Goal: Information Seeking & Learning: Understand process/instructions

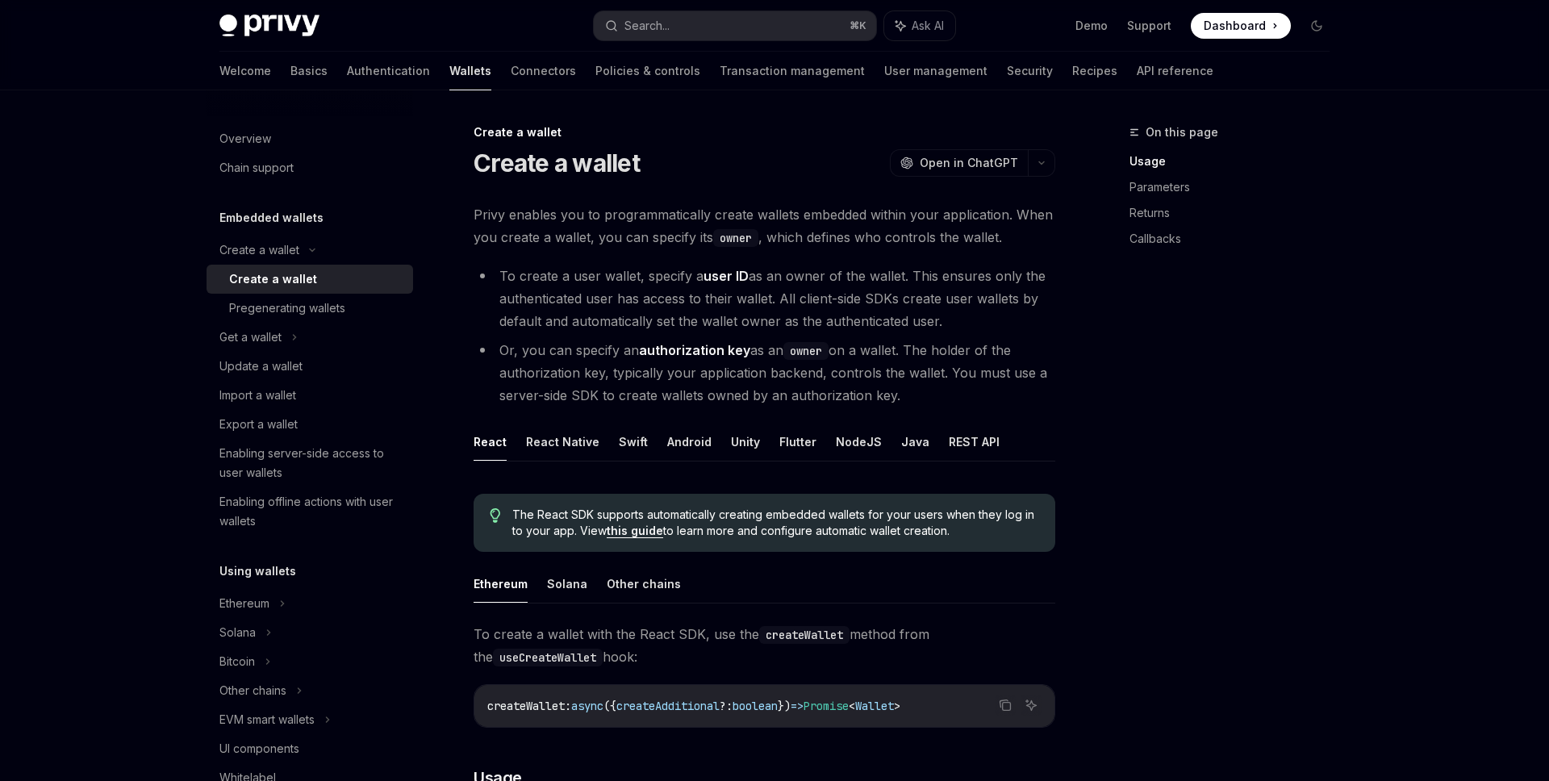
scroll to position [513, 0]
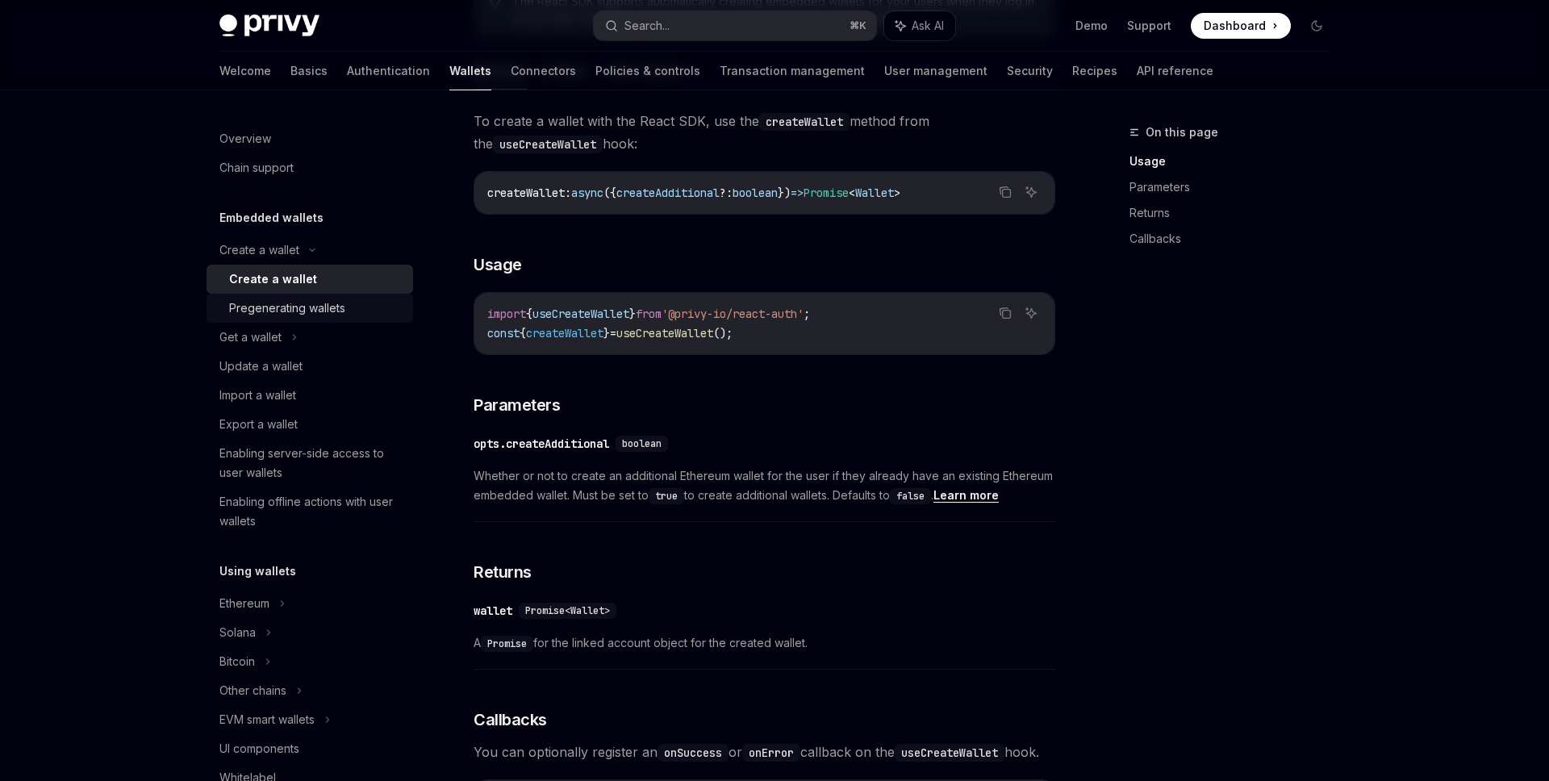
click at [348, 312] on div "Pregenerating wallets" at bounding box center [316, 307] width 174 height 19
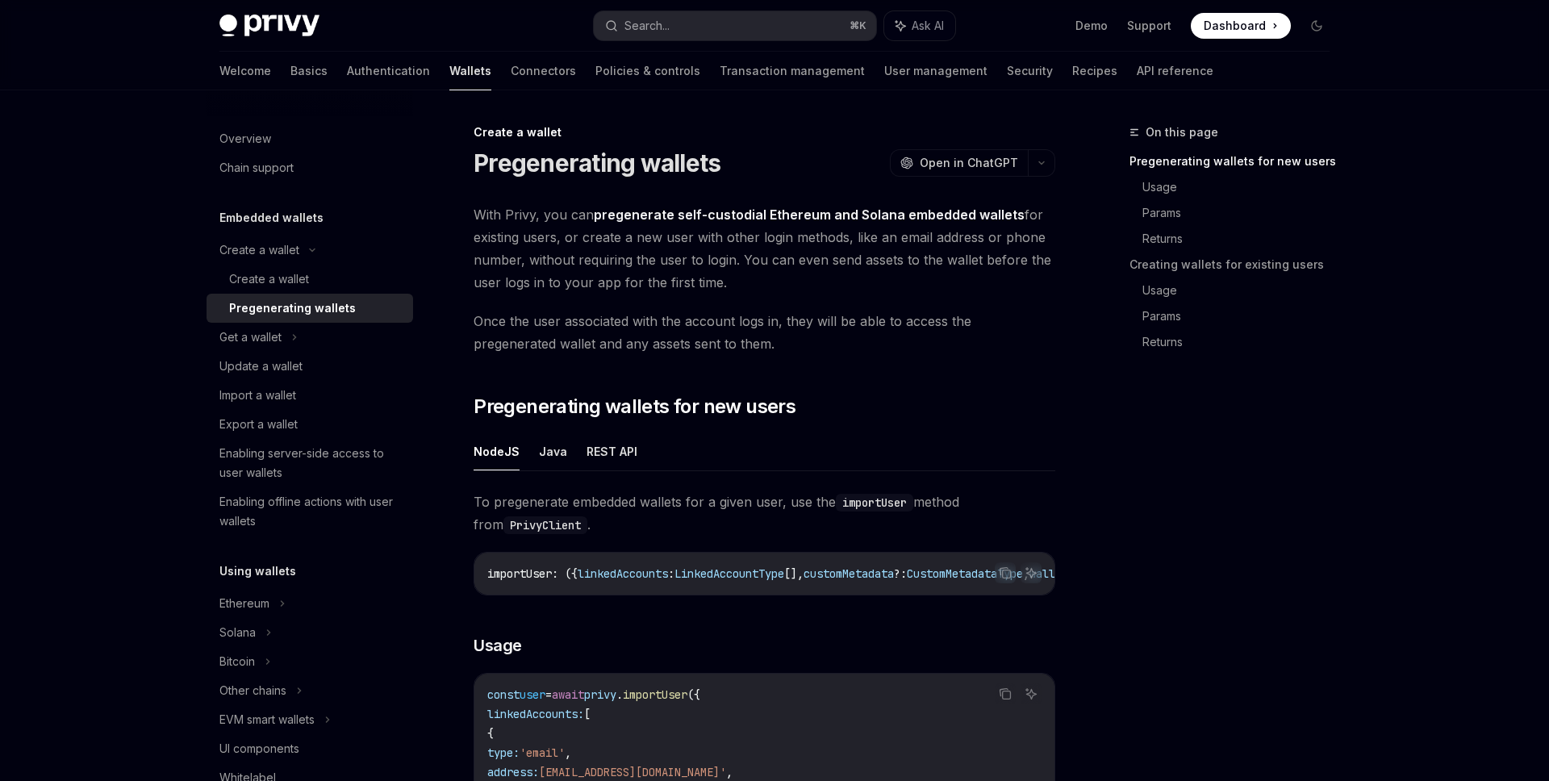
click at [348, 312] on div "Pregenerating wallets" at bounding box center [316, 307] width 174 height 19
click at [294, 340] on icon at bounding box center [294, 336] width 6 height 19
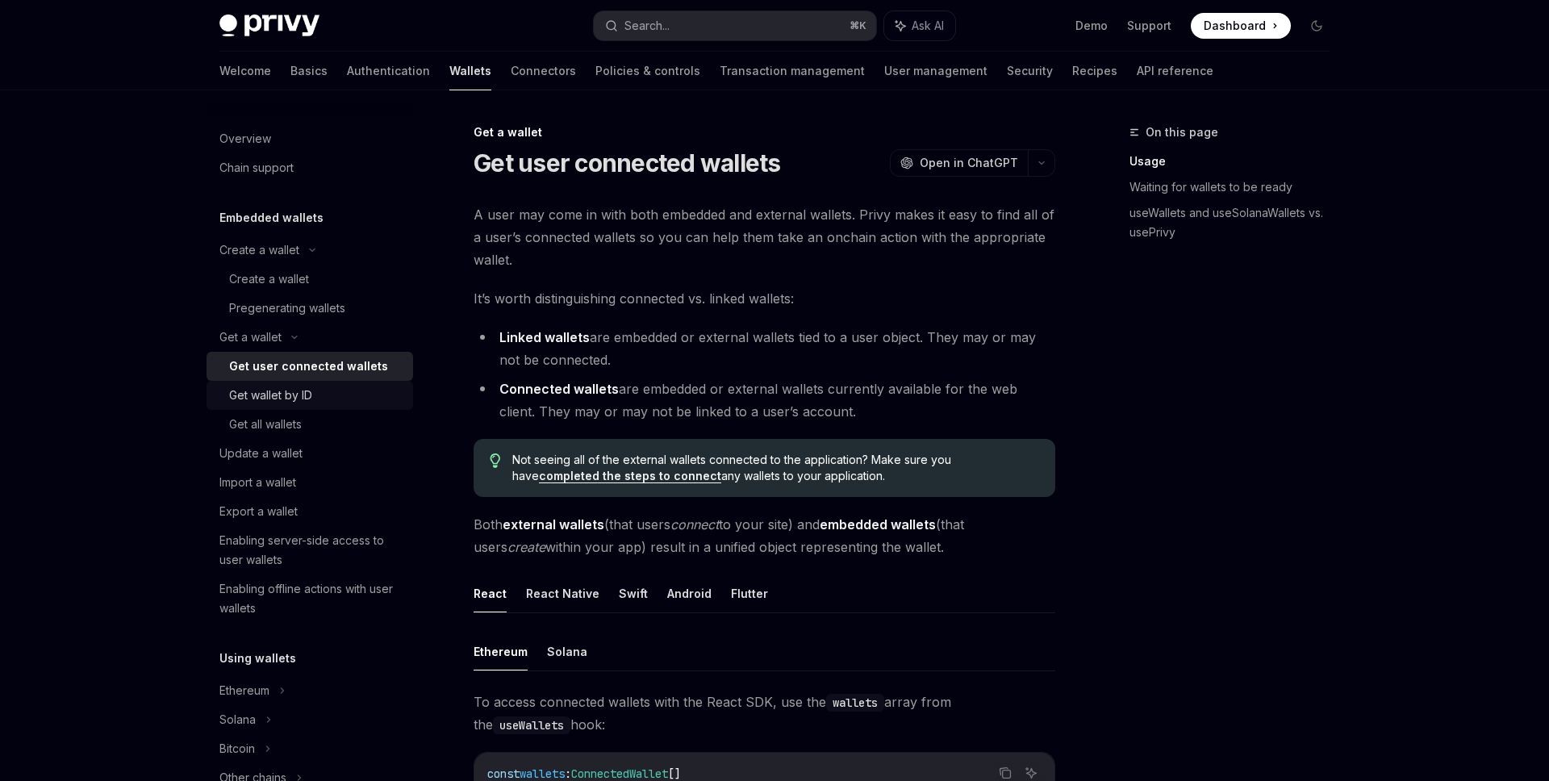
click at [294, 396] on div "Get wallet by ID" at bounding box center [270, 395] width 83 height 19
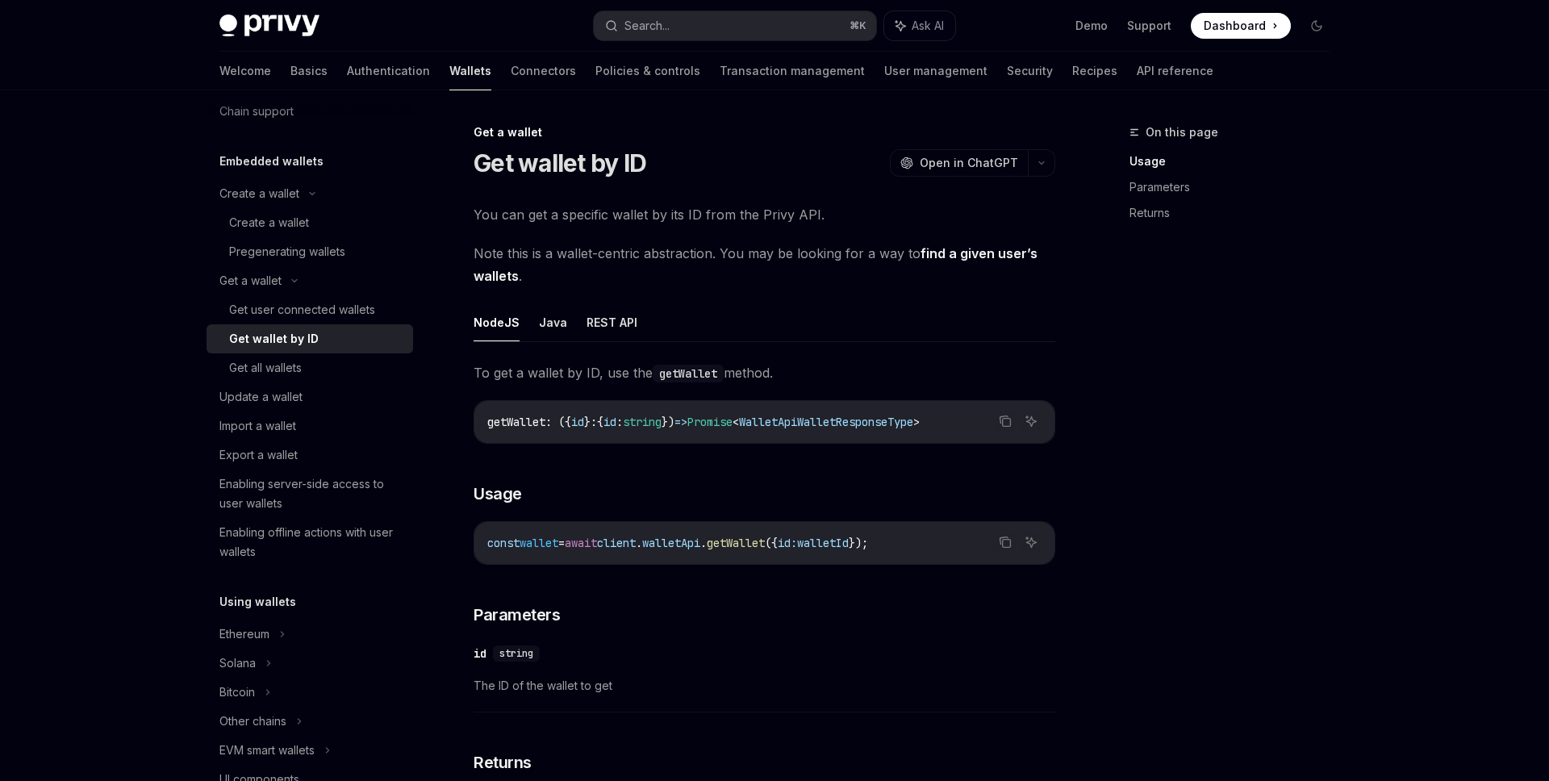
scroll to position [66, 0]
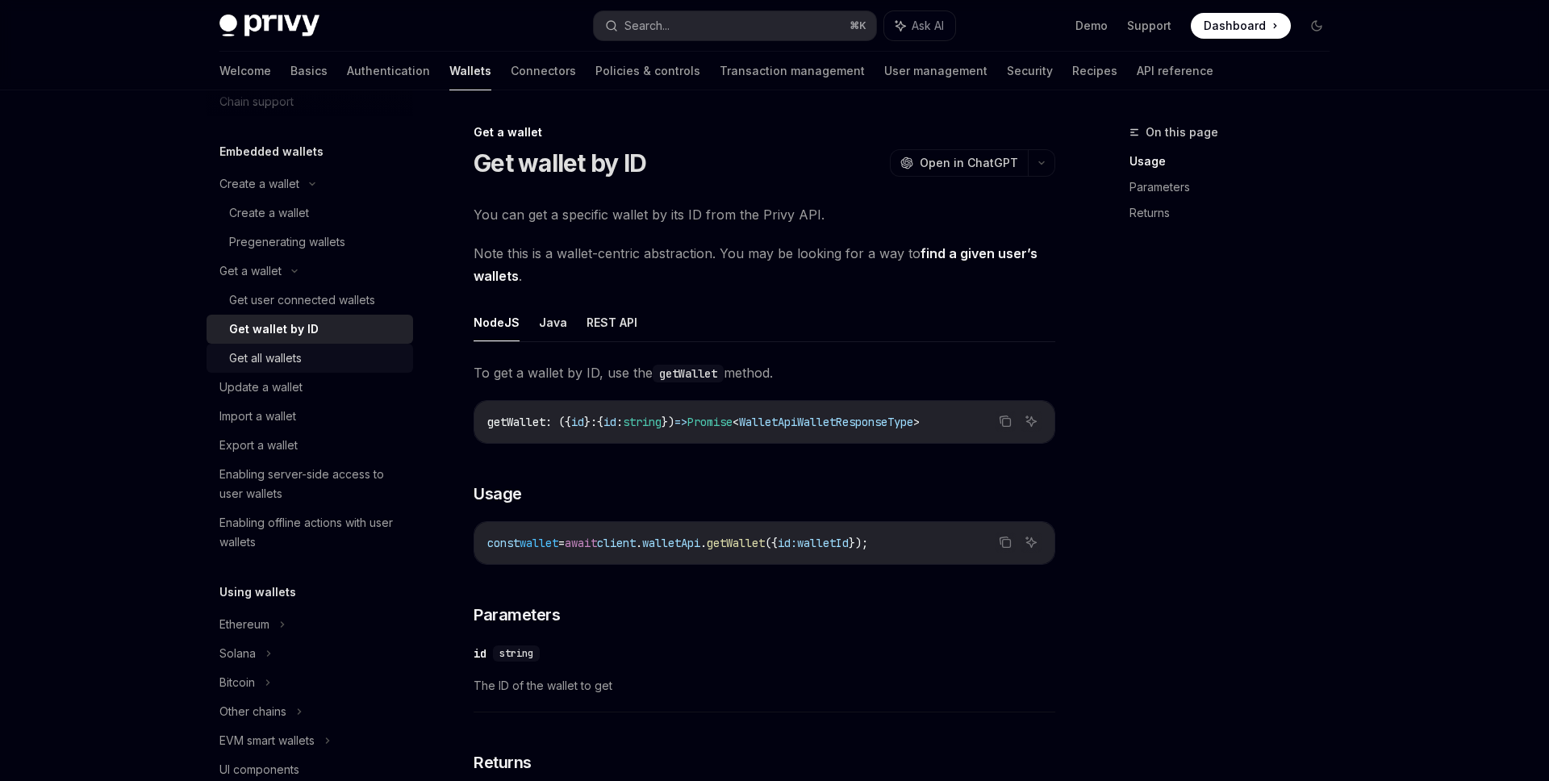
click at [294, 361] on div "Get all wallets" at bounding box center [265, 357] width 73 height 19
type textarea "*"
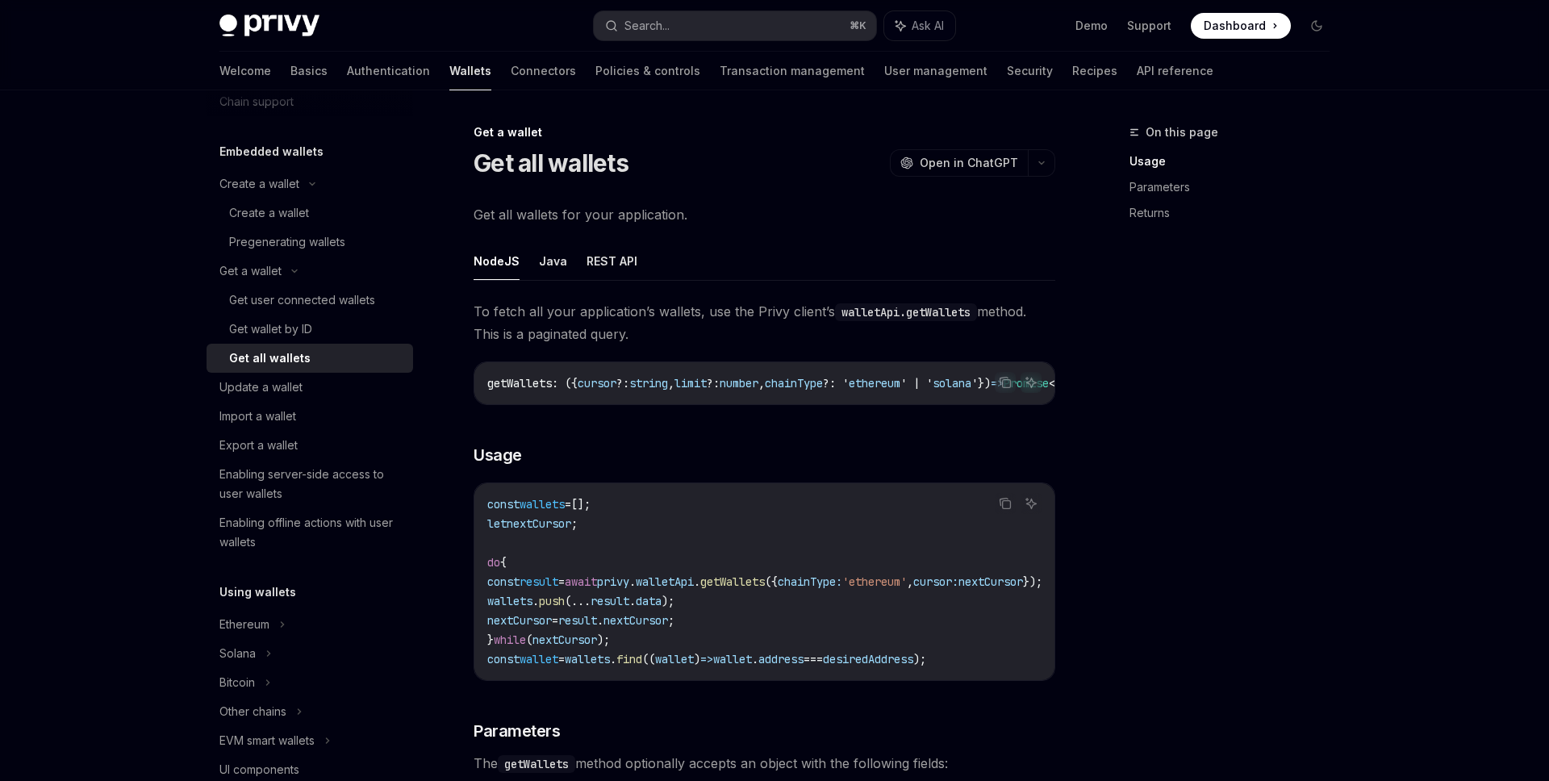
scroll to position [382, 0]
